Goal: Find specific page/section: Find specific page/section

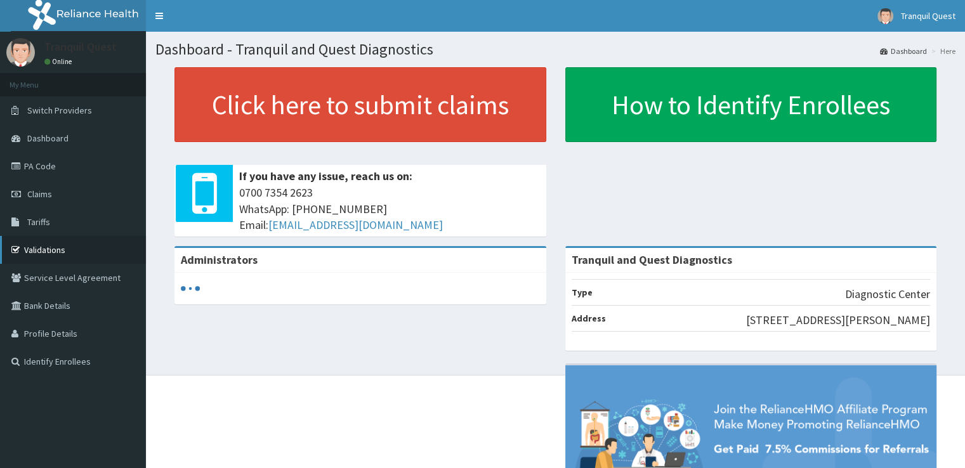
click at [48, 244] on link "Validations" at bounding box center [73, 250] width 146 height 28
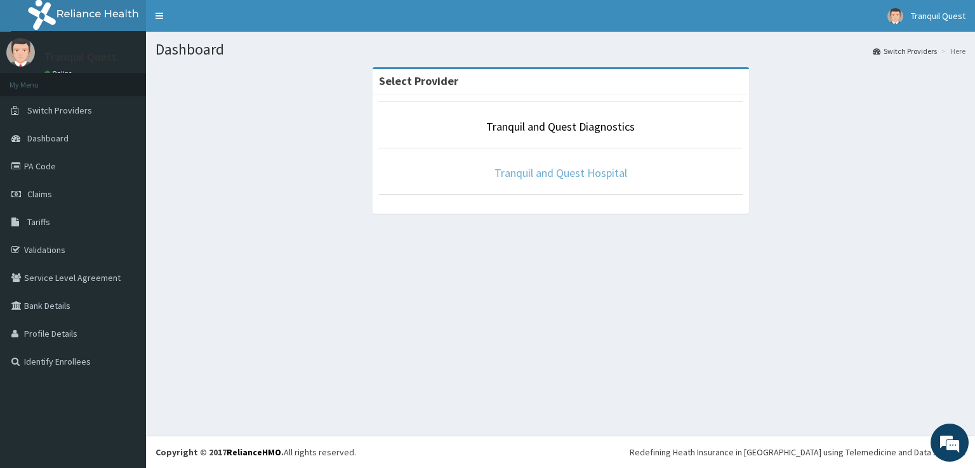
click at [558, 178] on link "Tranquil and Quest Hospital" at bounding box center [560, 173] width 133 height 15
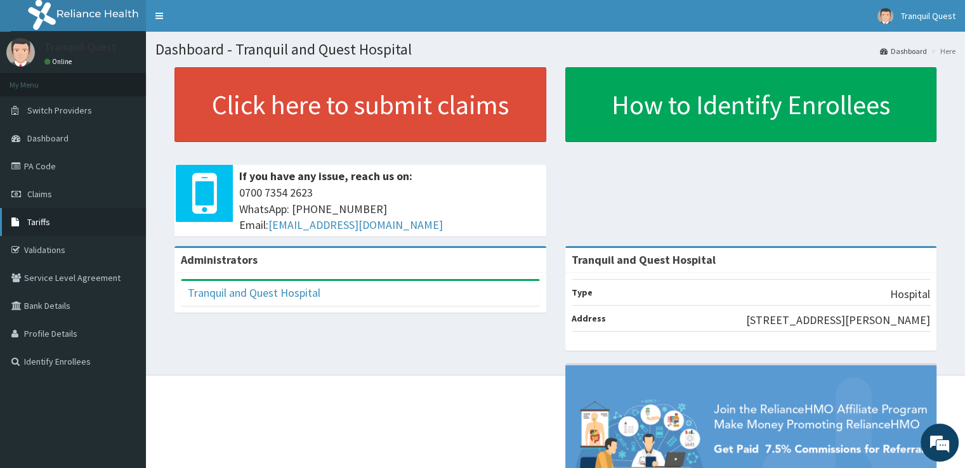
click at [41, 222] on span "Tariffs" at bounding box center [38, 221] width 23 height 11
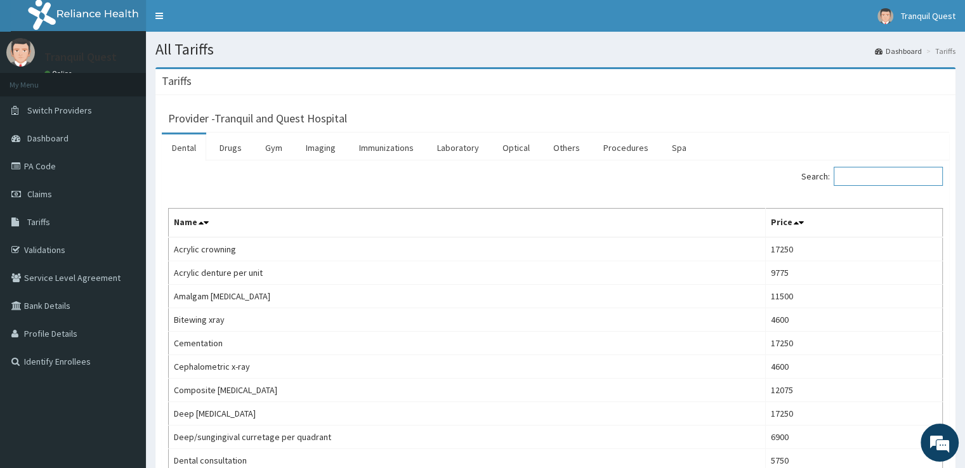
click at [863, 174] on input "Search:" at bounding box center [888, 176] width 109 height 19
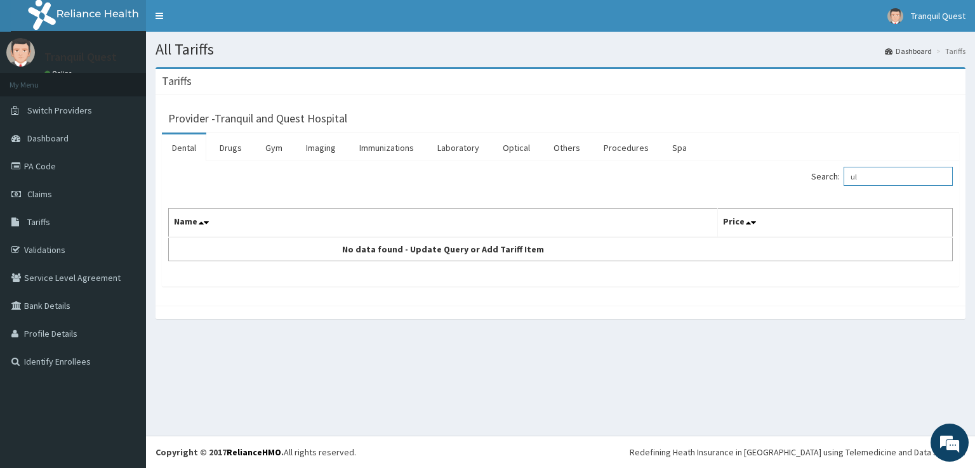
type input "u"
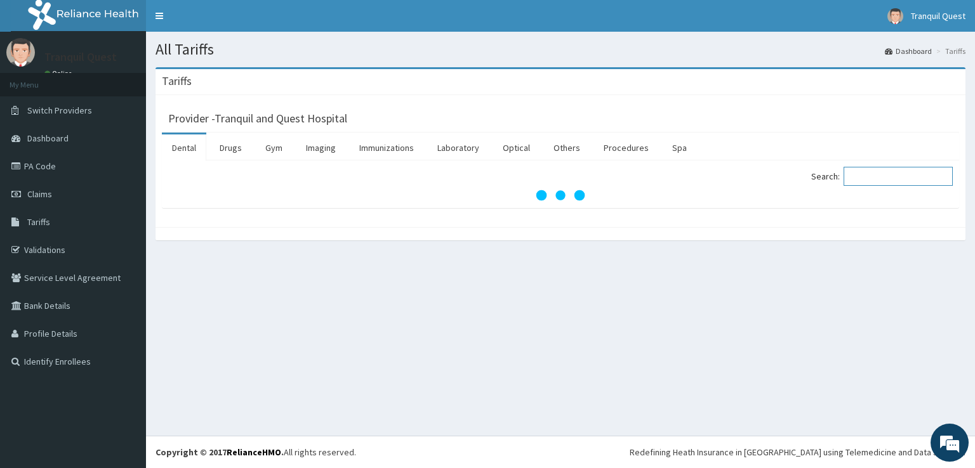
type input "a"
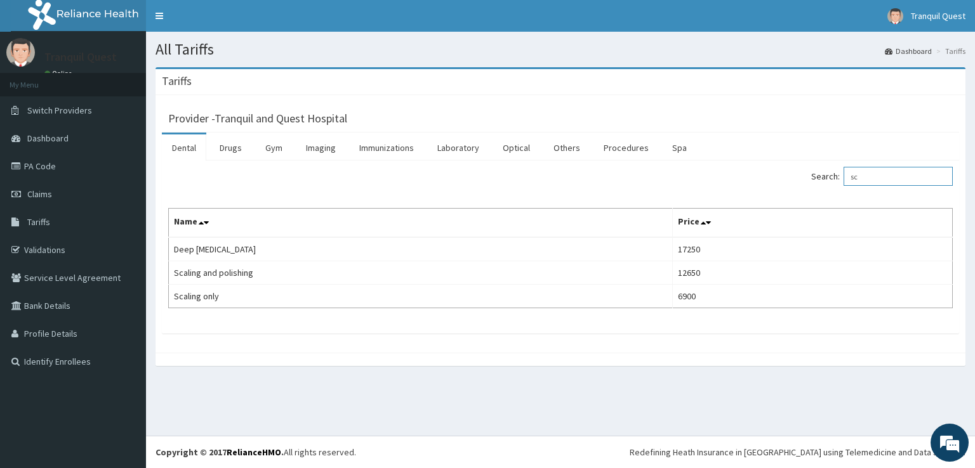
type input "s"
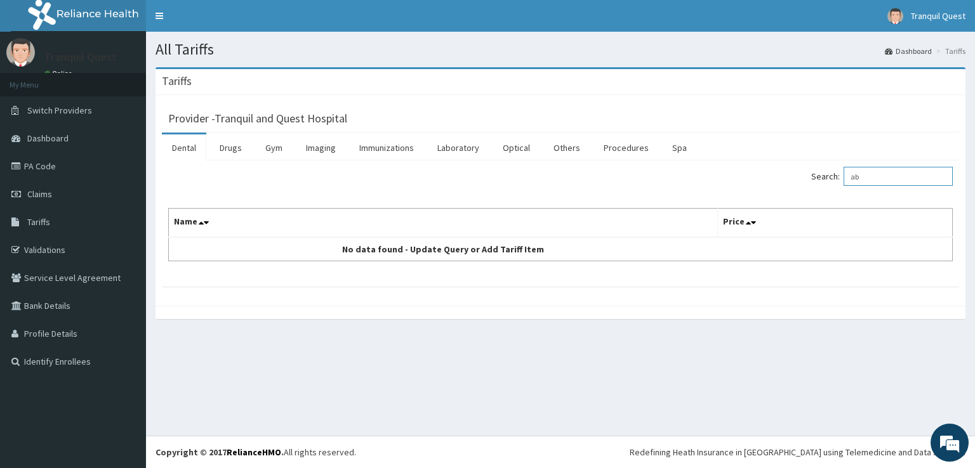
type input "a"
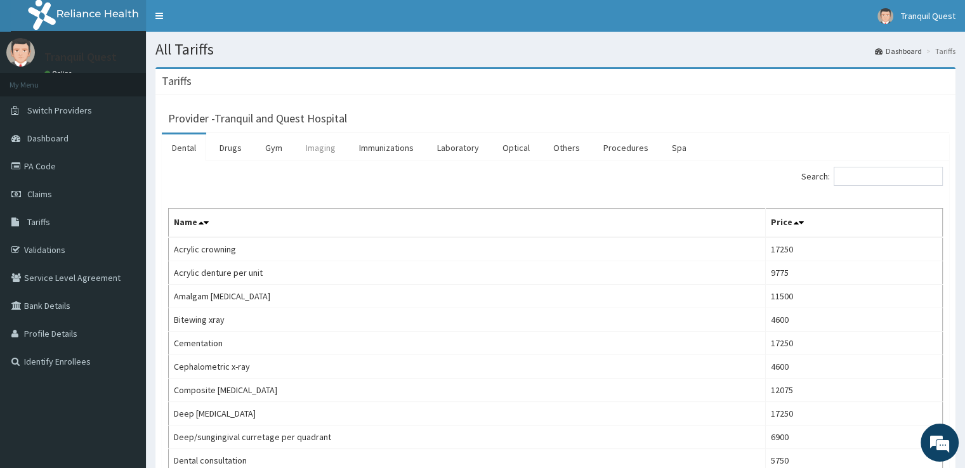
click at [327, 152] on link "Imaging" at bounding box center [321, 148] width 50 height 27
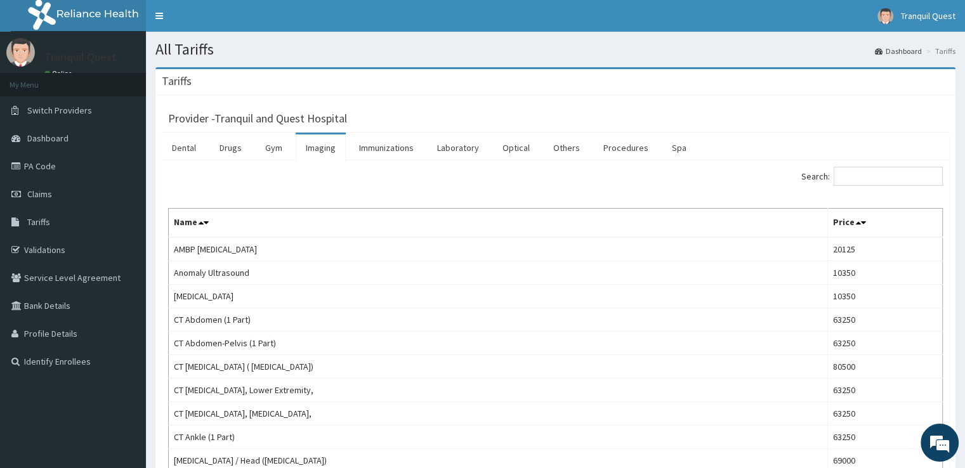
click at [327, 152] on link "Imaging" at bounding box center [321, 148] width 50 height 27
click at [876, 177] on input "Search:" at bounding box center [888, 176] width 109 height 19
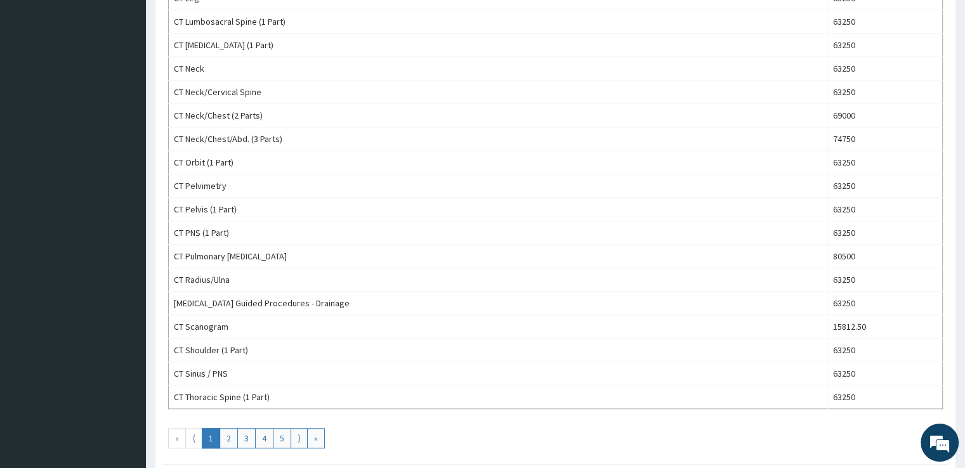
scroll to position [1018, 0]
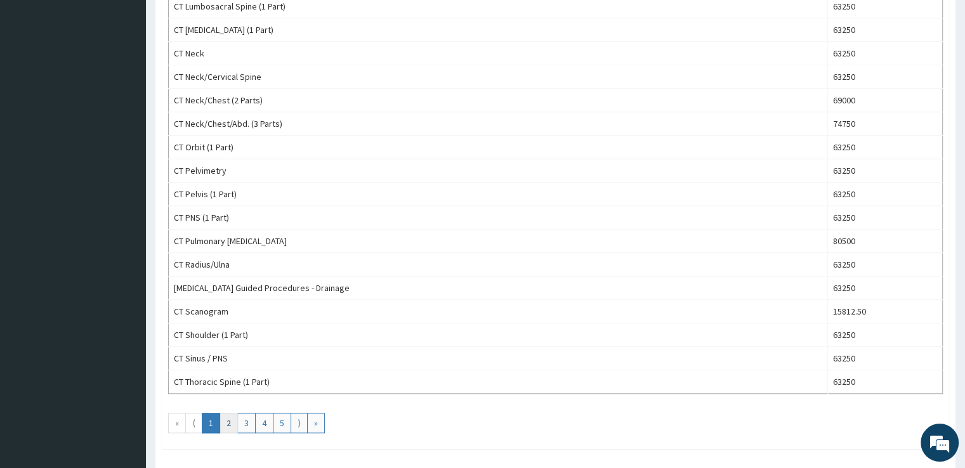
click at [223, 417] on link "2" at bounding box center [229, 423] width 18 height 20
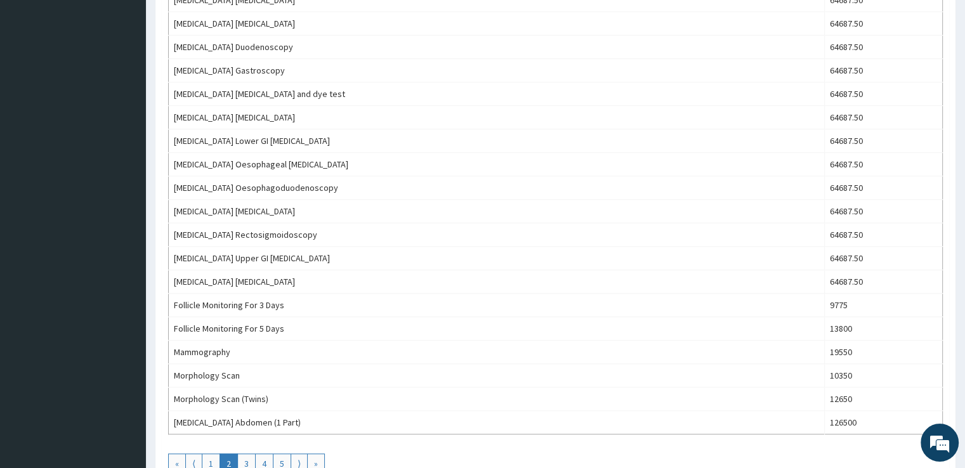
scroll to position [1016, 0]
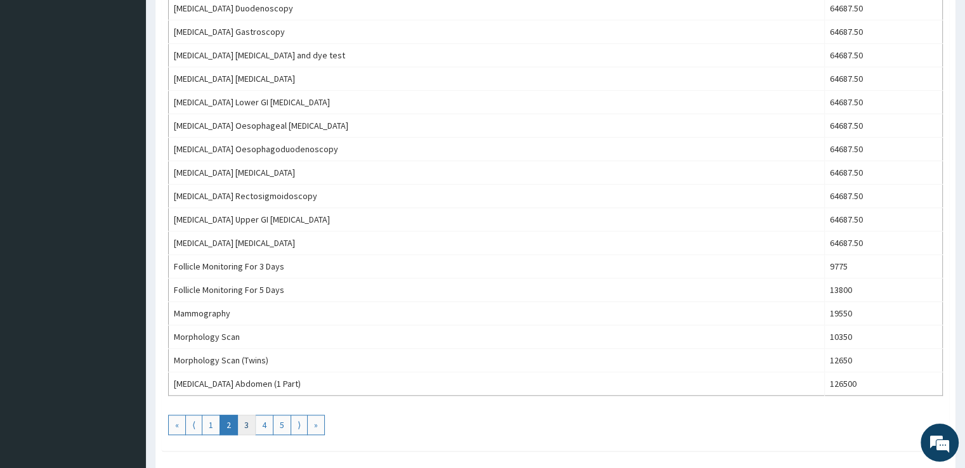
click at [250, 420] on link "3" at bounding box center [246, 425] width 18 height 20
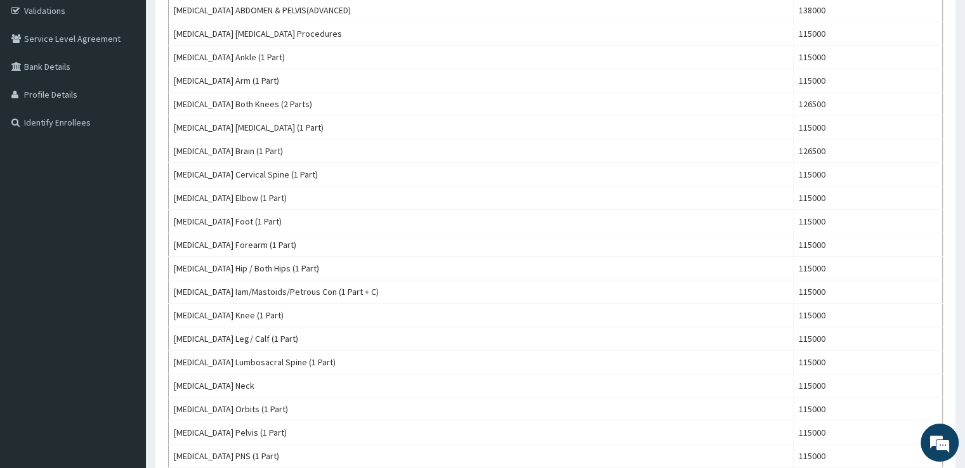
scroll to position [0, 0]
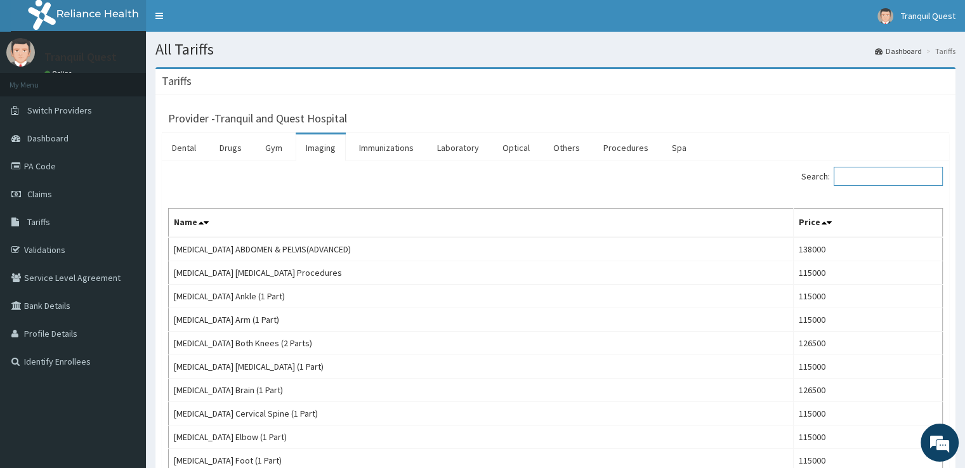
click at [853, 167] on input "Search:" at bounding box center [888, 176] width 109 height 19
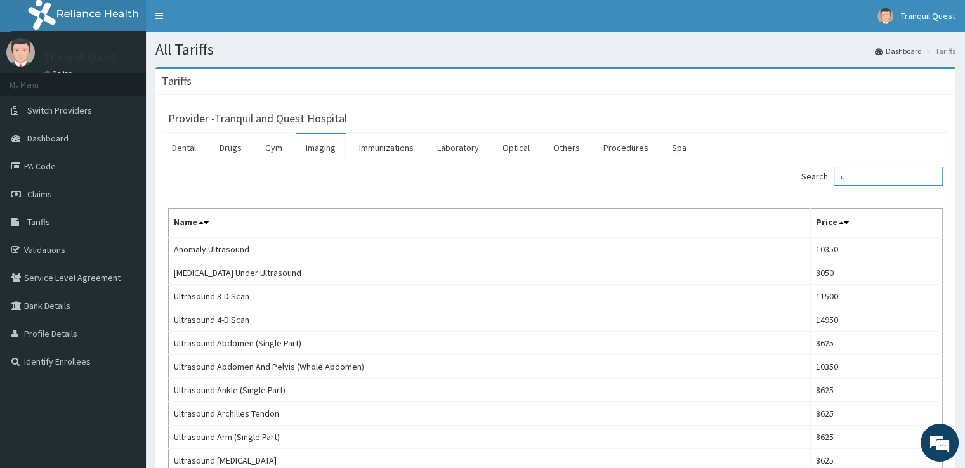
type input "u"
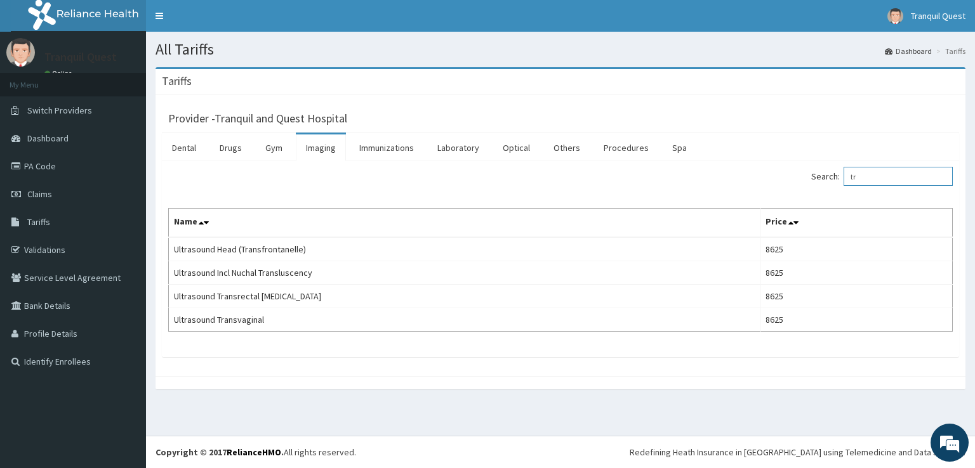
type input "t"
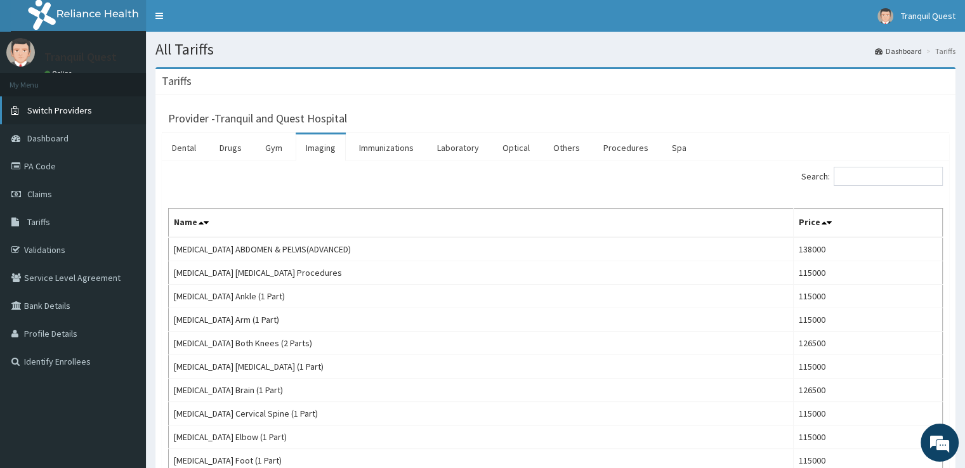
click at [61, 113] on span "Switch Providers" at bounding box center [59, 110] width 65 height 11
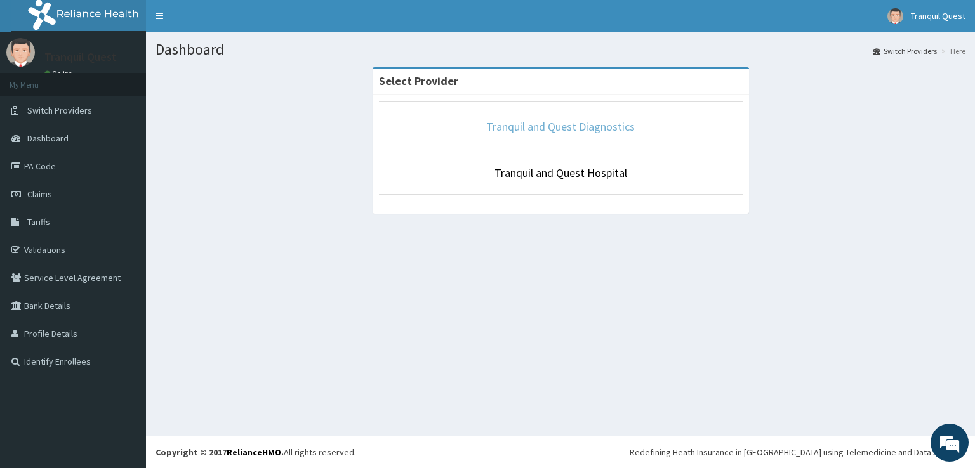
click at [558, 129] on link "Tranquil and Quest Diagnostics" at bounding box center [560, 126] width 149 height 15
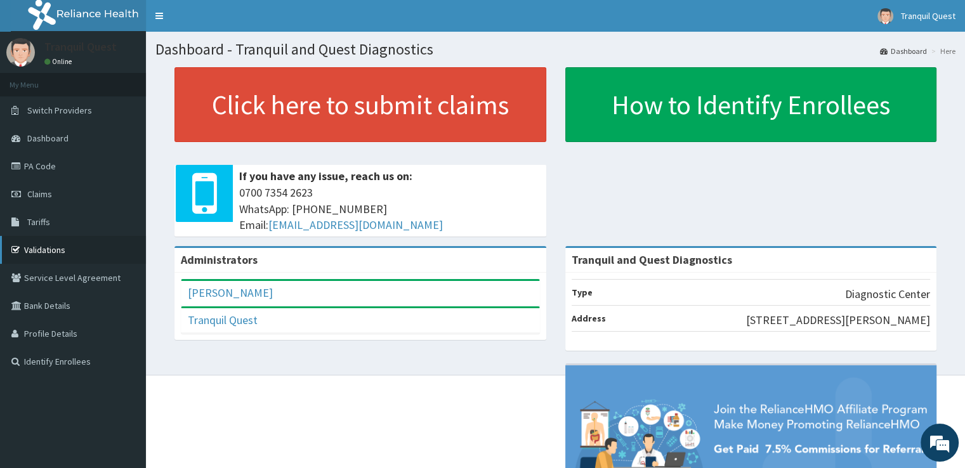
click at [50, 249] on link "Validations" at bounding box center [73, 250] width 146 height 28
